Goal: Information Seeking & Learning: Learn about a topic

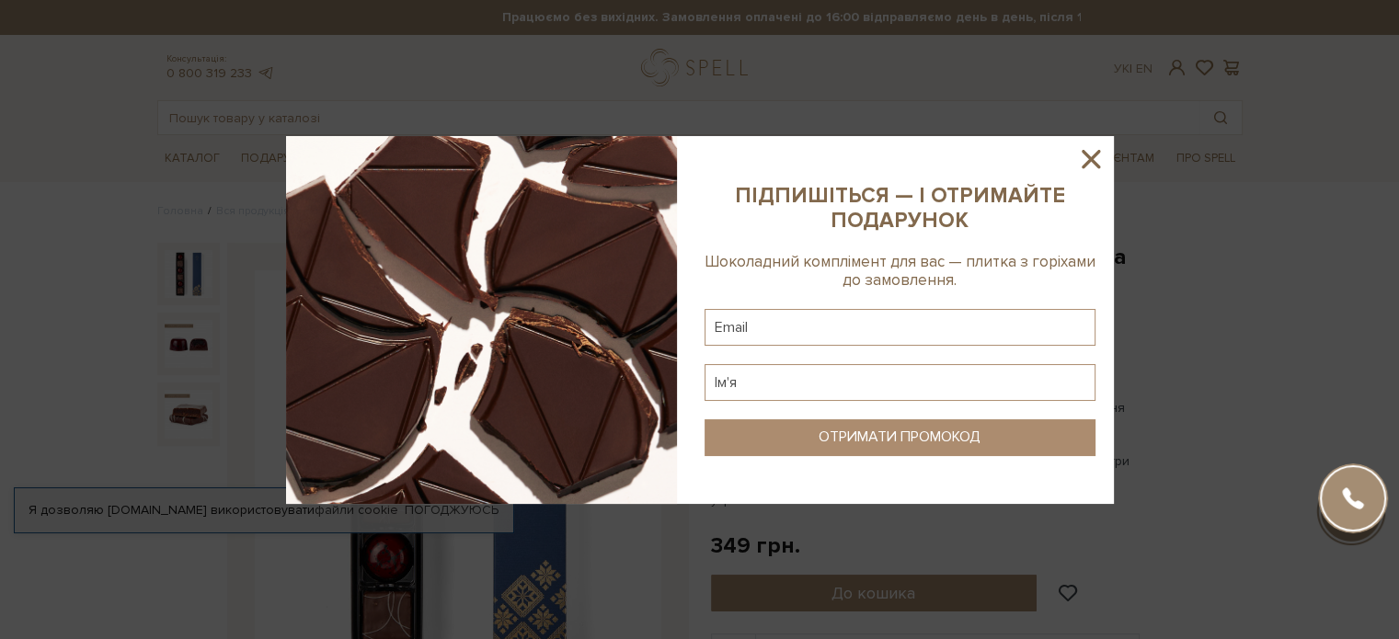
click at [1081, 155] on icon at bounding box center [1090, 158] width 31 height 31
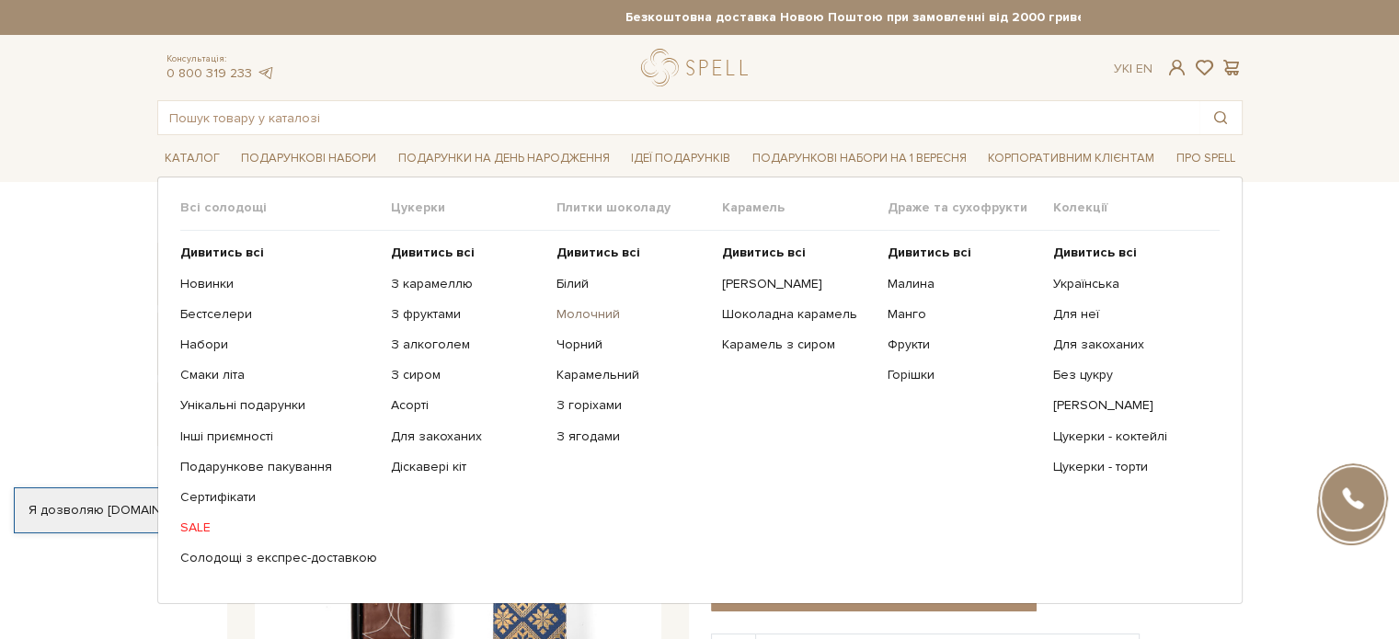
click at [567, 313] on link "Молочний" at bounding box center [632, 314] width 152 height 17
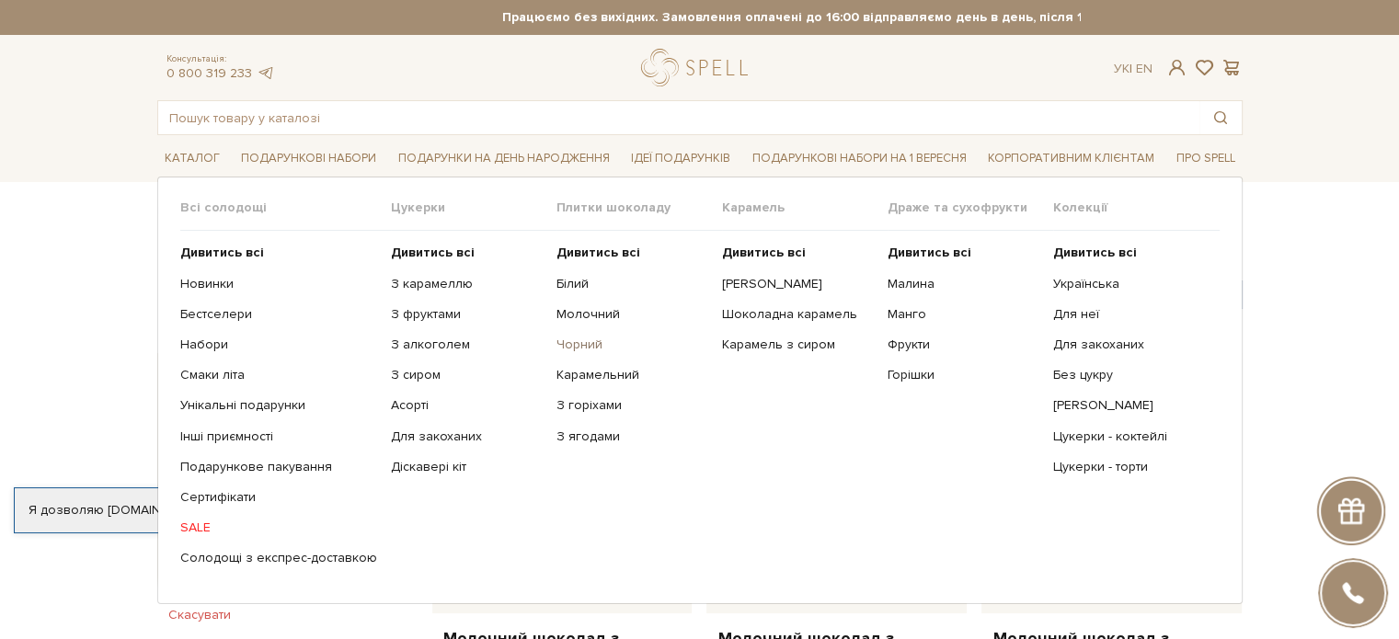
click at [581, 347] on link "Чорний" at bounding box center [632, 345] width 152 height 17
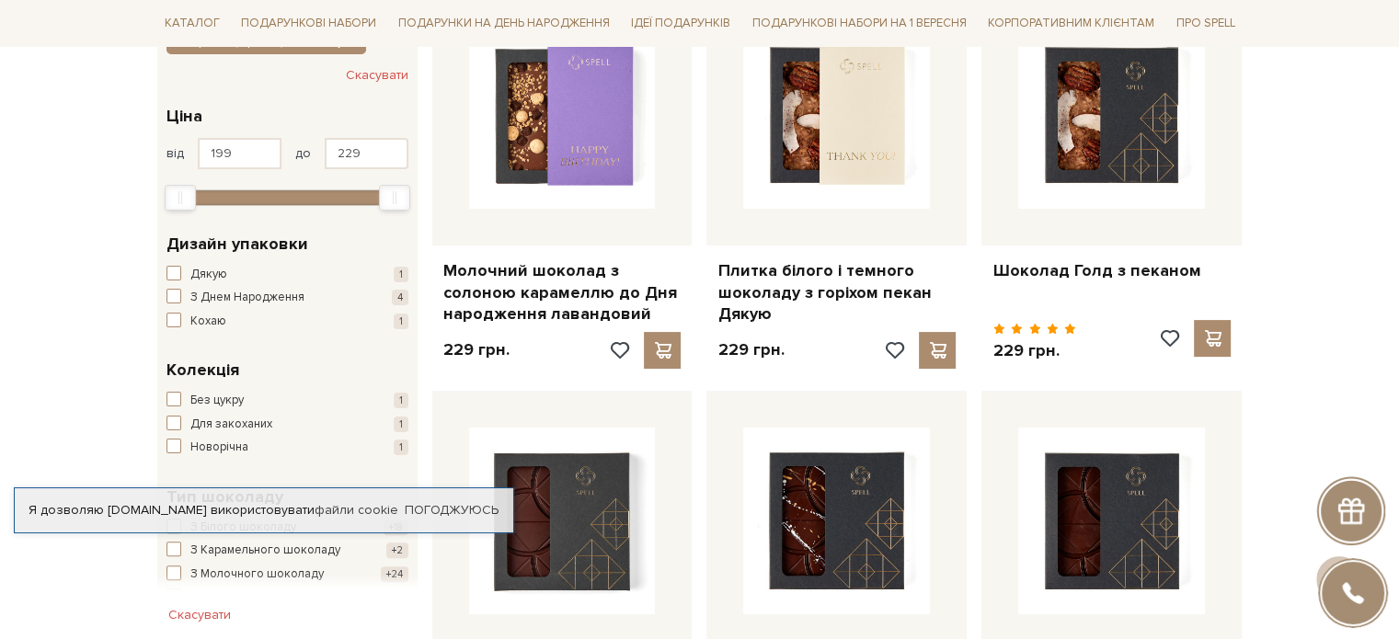
scroll to position [276, 0]
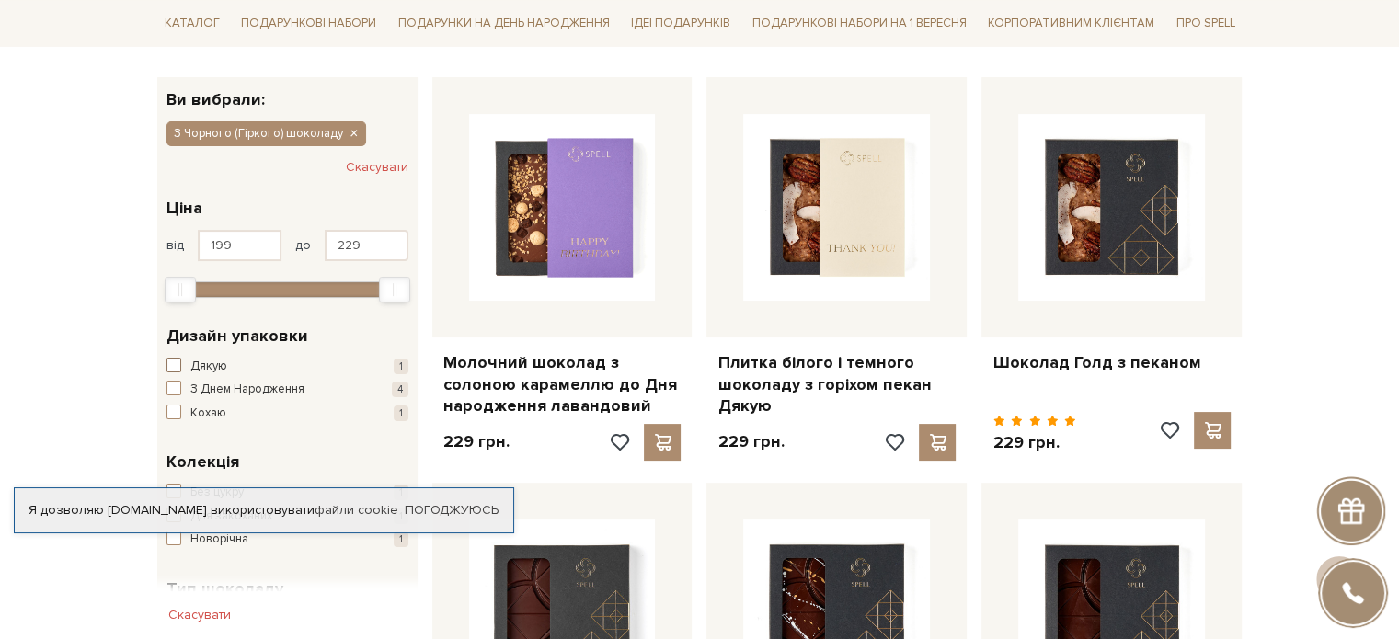
click at [173, 367] on span "button" at bounding box center [173, 365] width 15 height 15
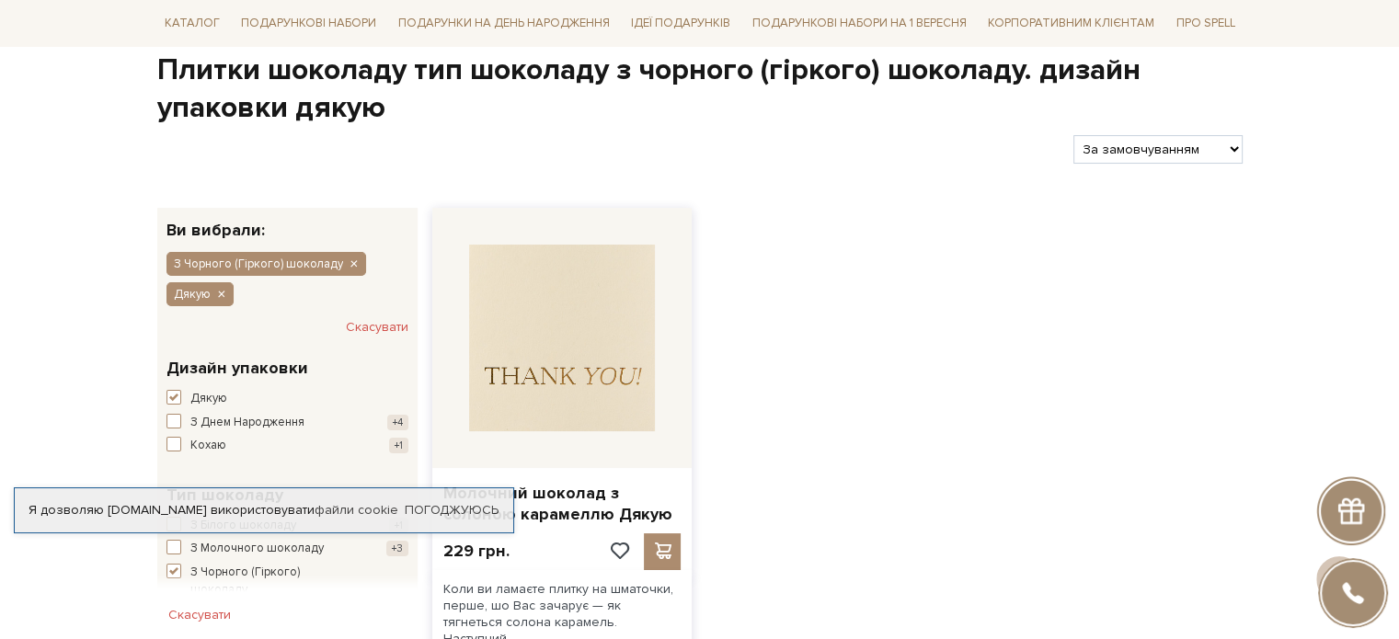
click at [575, 333] on img at bounding box center [562, 338] width 187 height 187
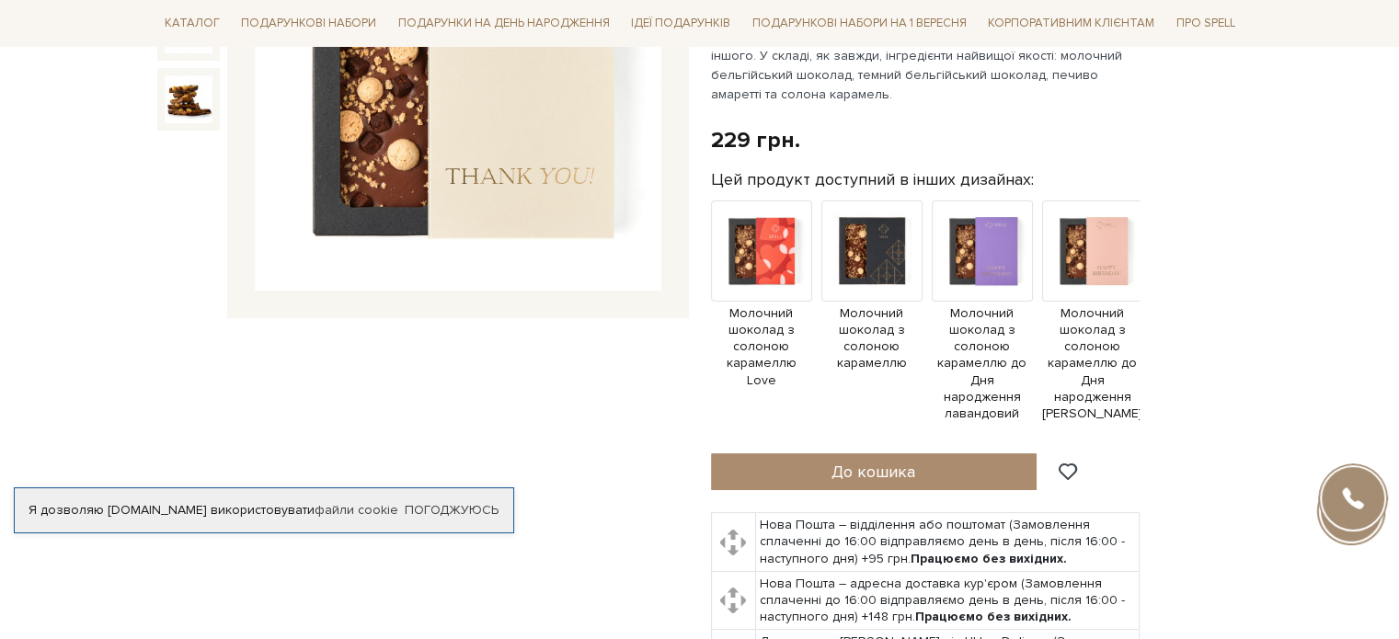
scroll to position [184, 0]
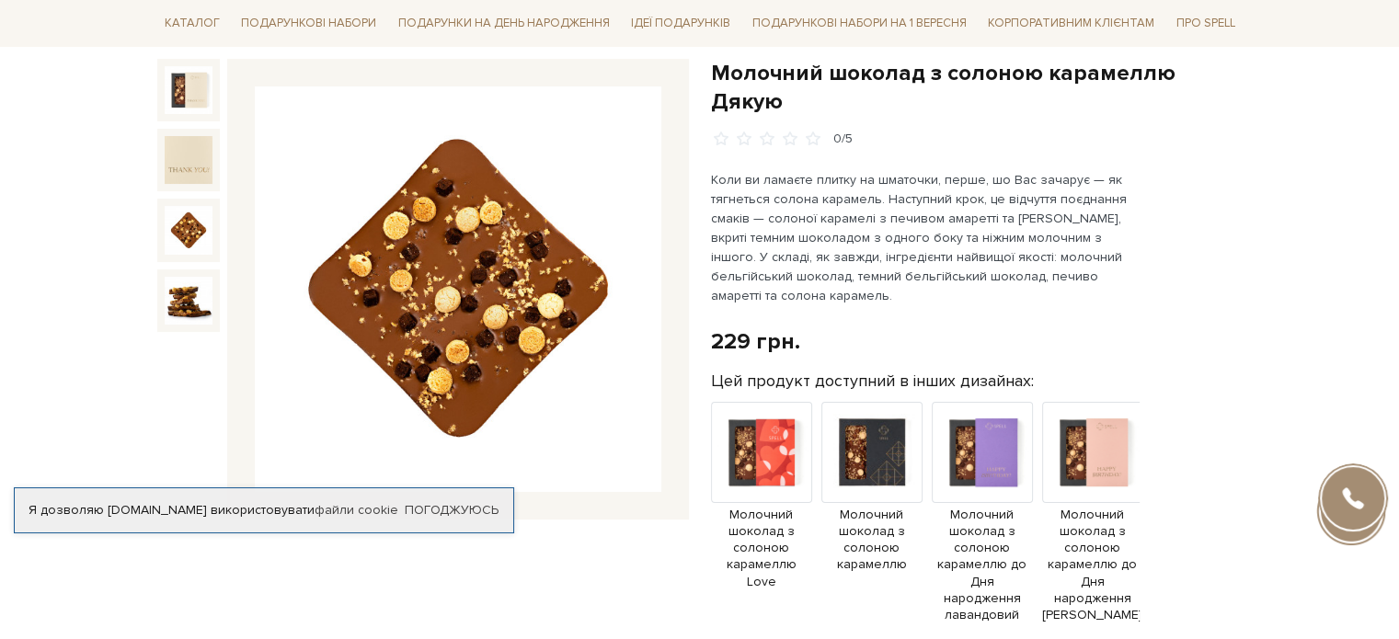
click at [183, 227] on img at bounding box center [189, 230] width 48 height 48
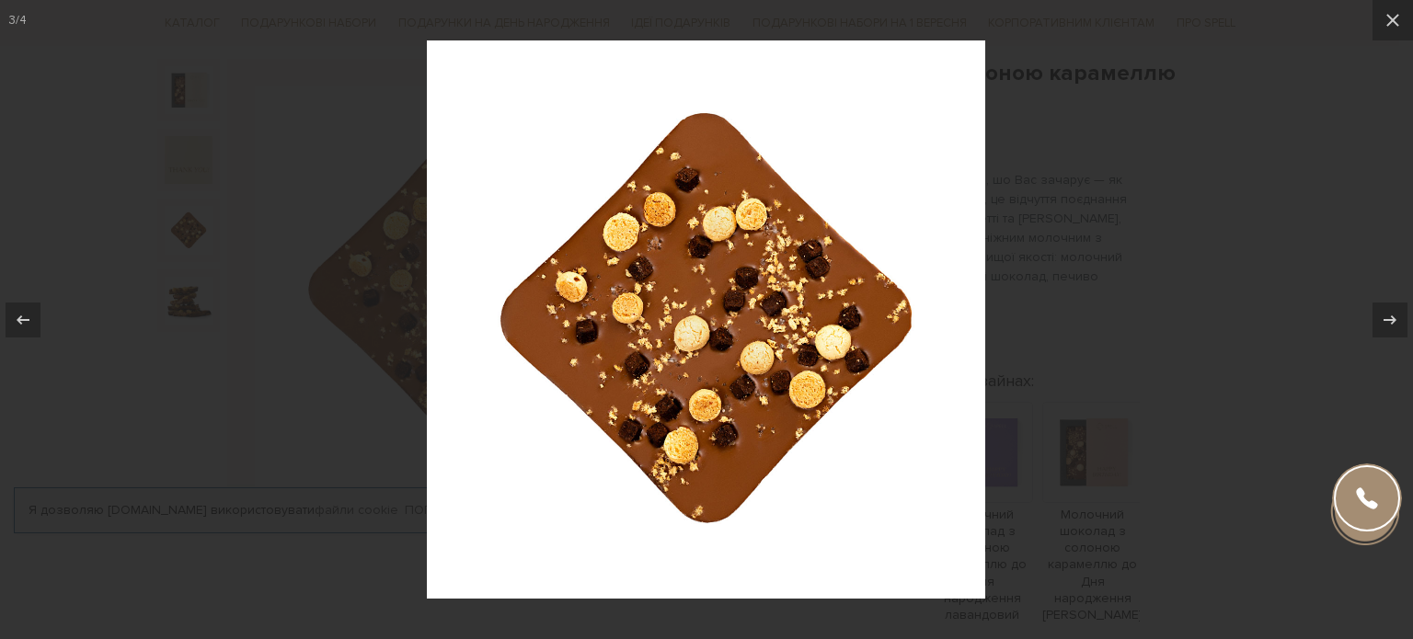
click at [169, 295] on div at bounding box center [706, 319] width 1413 height 639
click at [1392, 321] on icon at bounding box center [1389, 319] width 13 height 9
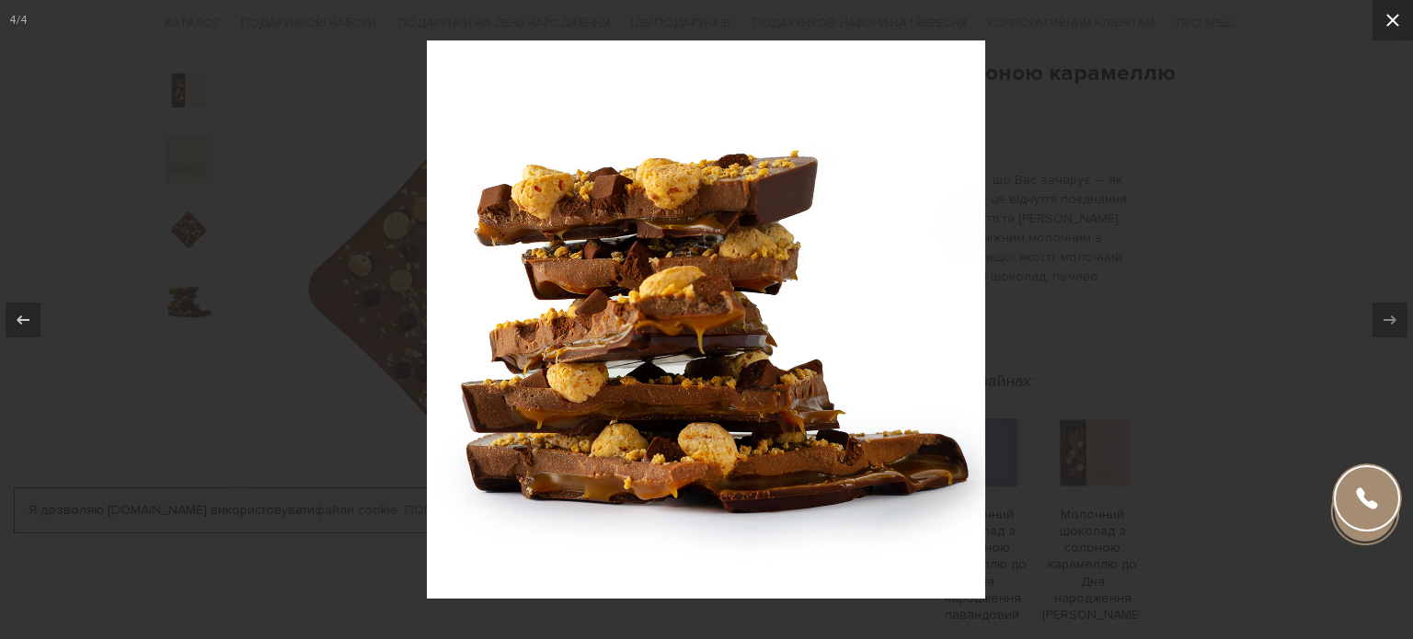
click at [1383, 24] on icon at bounding box center [1392, 20] width 22 height 22
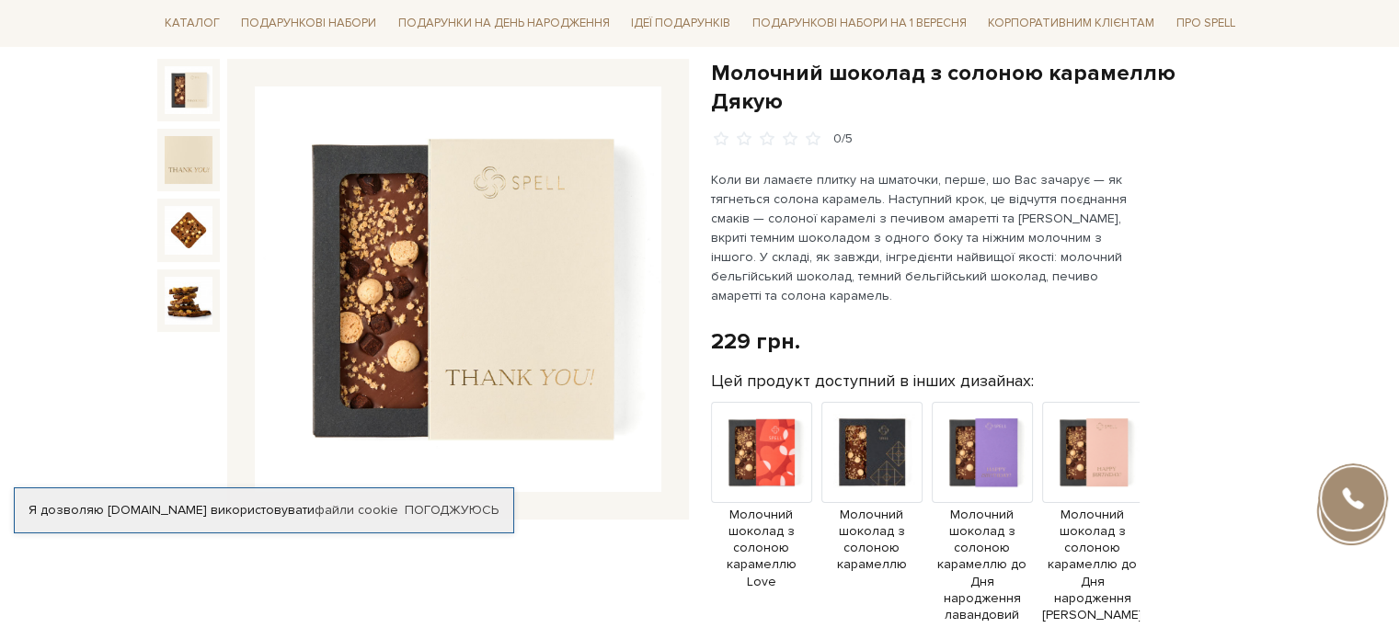
click at [202, 94] on img at bounding box center [189, 90] width 48 height 48
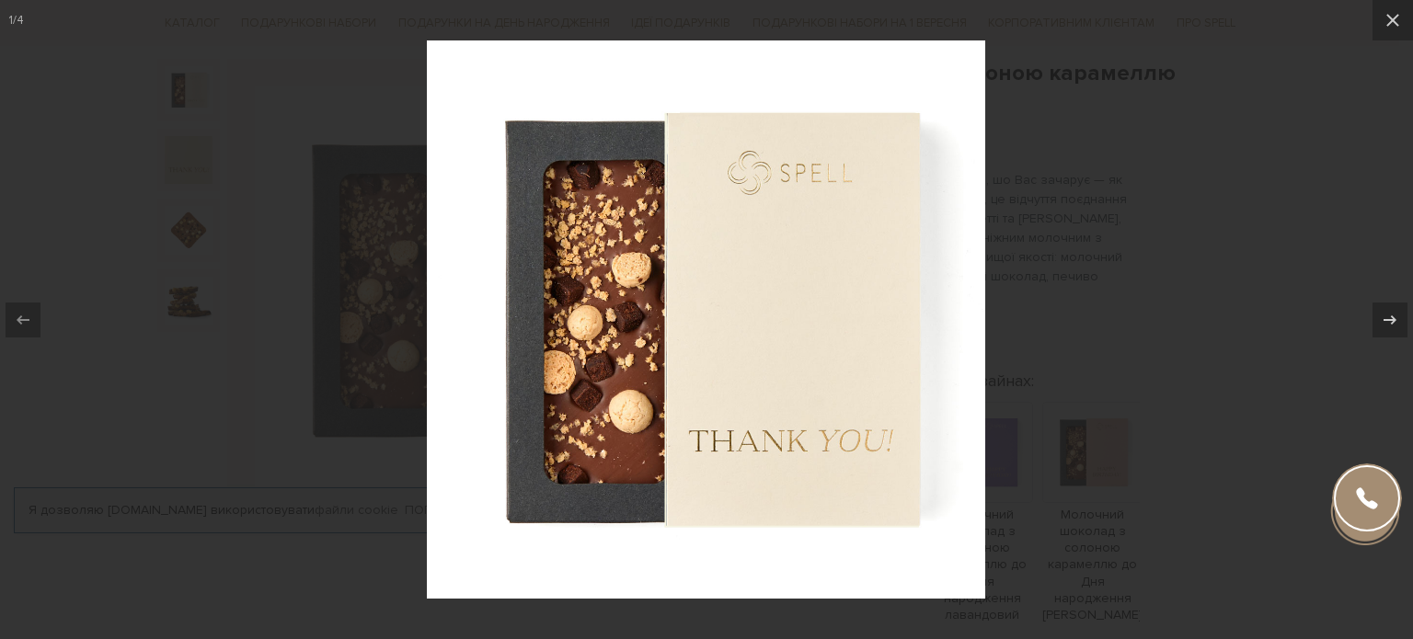
click at [1169, 196] on div at bounding box center [706, 319] width 1413 height 639
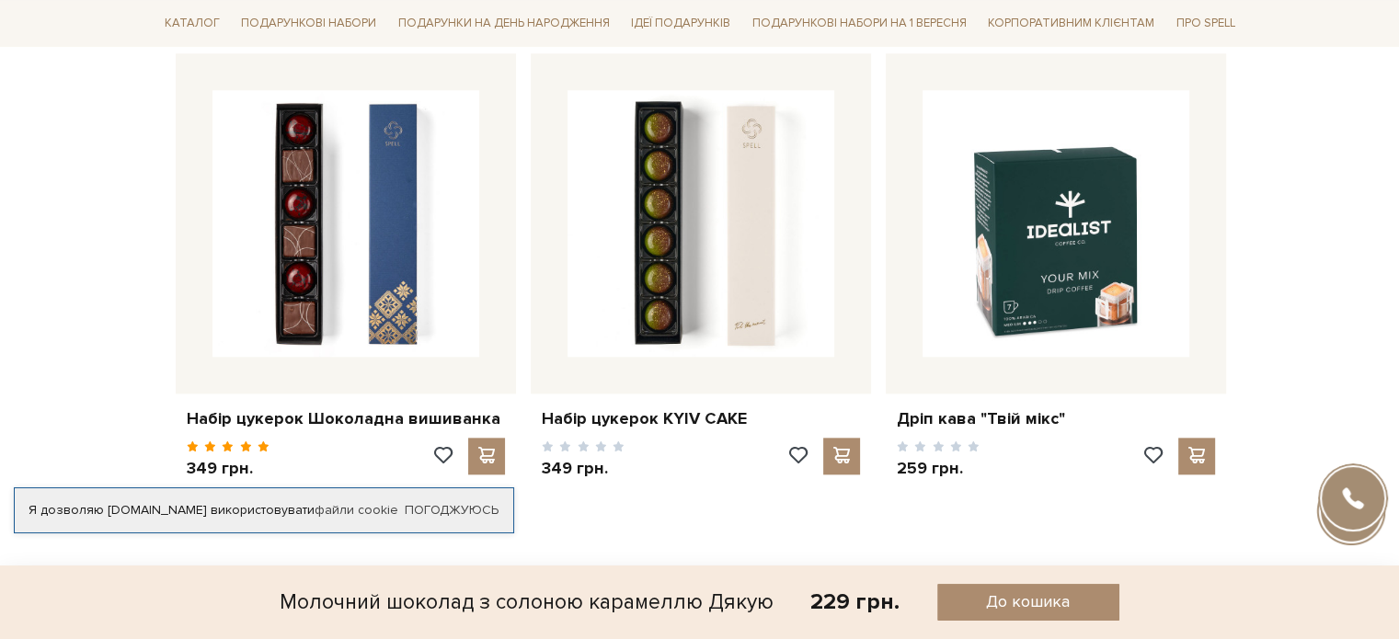
scroll to position [1931, 0]
